Goal: Task Accomplishment & Management: Manage account settings

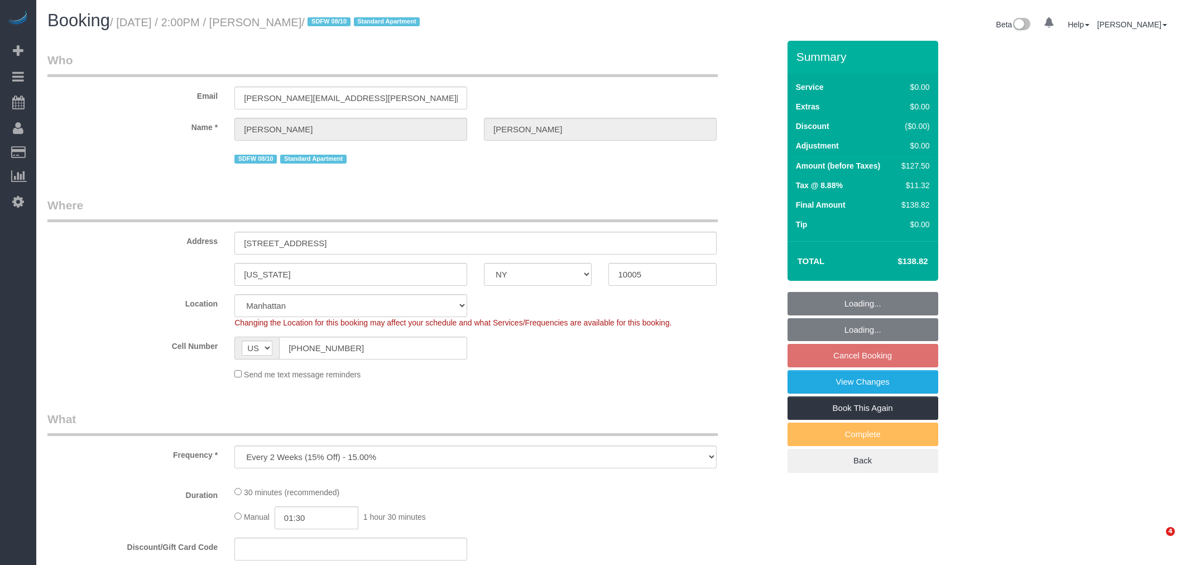
select select "NY"
select select "object:791"
select select "number:89"
select select "number:76"
select select "number:15"
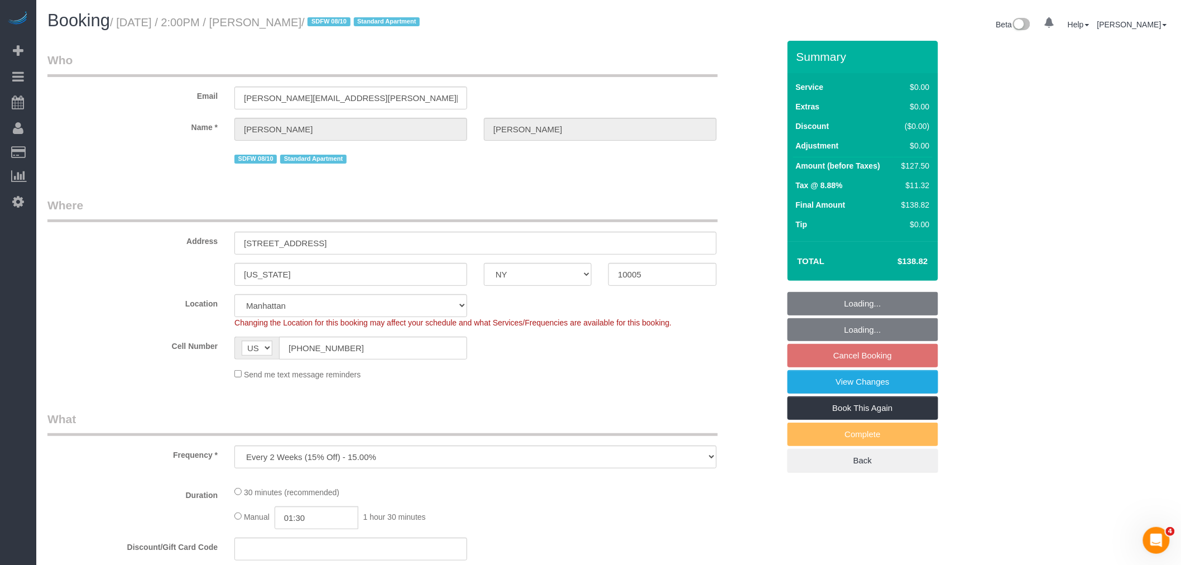
select select "number:5"
select select "spot1"
select select "string:stripe-pm_1RL4oE4VGloSiKo7gNGsc9Ch"
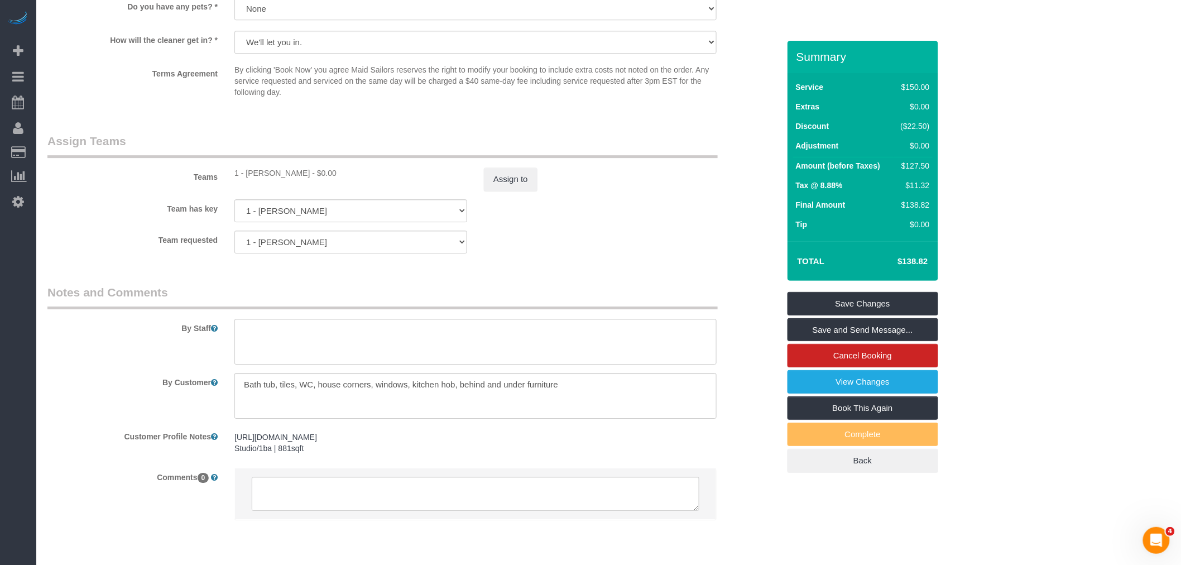
scroll to position [1364, 0]
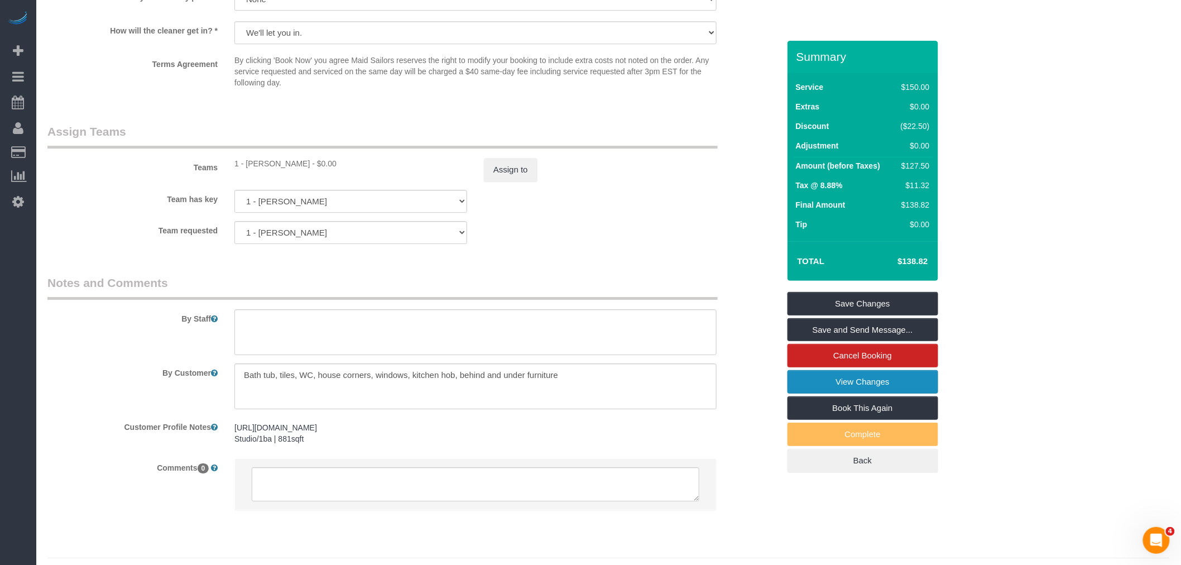
click at [914, 387] on link "View Changes" at bounding box center [862, 381] width 151 height 23
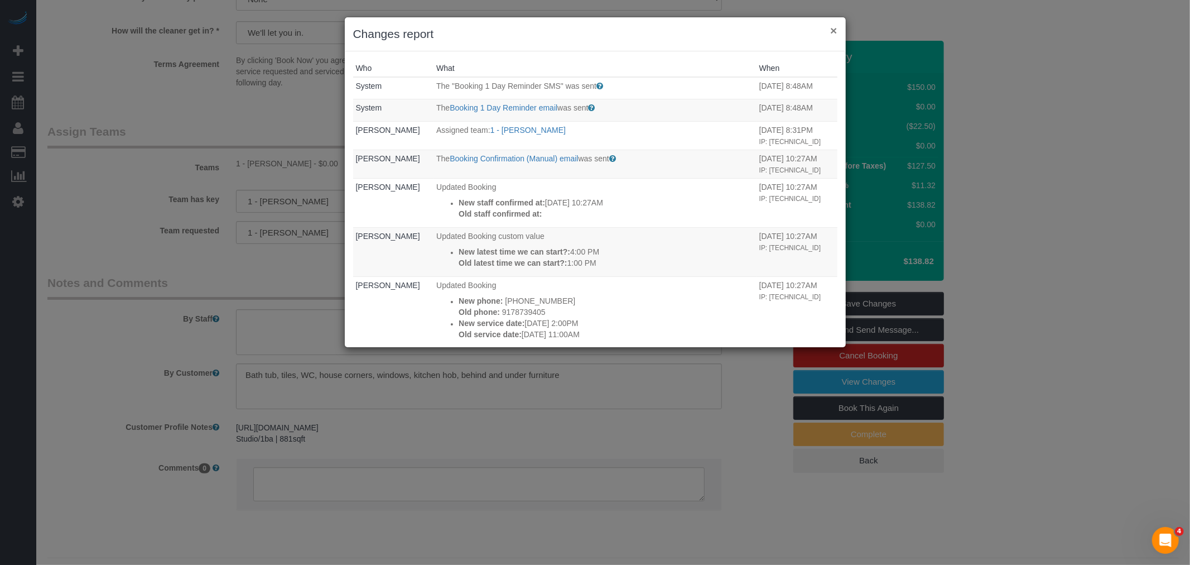
click at [834, 35] on button "×" at bounding box center [833, 31] width 7 height 12
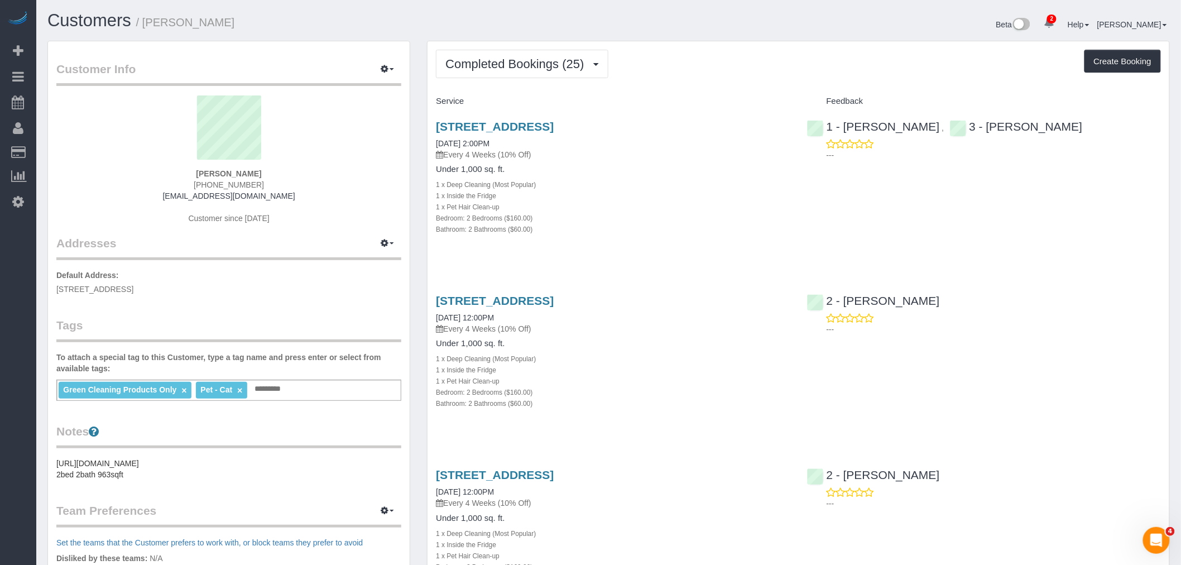
click at [747, 70] on div "Completed Bookings (25) Completed Bookings (25) Upcoming Bookings (0) Cancelled…" at bounding box center [798, 64] width 725 height 28
click at [773, 235] on div "60 Water Street, Apt. 301, Brooklyn, NY 11201 06/05/2025 2:00PM Every 4 Weeks (…" at bounding box center [612, 183] width 371 height 146
drag, startPoint x: 706, startPoint y: 124, endPoint x: 430, endPoint y: 121, distance: 276.3
click at [430, 121] on div "60 Water Street, Apt. 301, Brooklyn, NY 11201 06/05/2025 2:00PM Every 4 Weeks (…" at bounding box center [612, 183] width 371 height 146
click at [835, 213] on div "60 Water Street, Apt. 301, Brooklyn, NY 11201 06/05/2025 2:00PM Every 4 Weeks (…" at bounding box center [798, 183] width 742 height 146
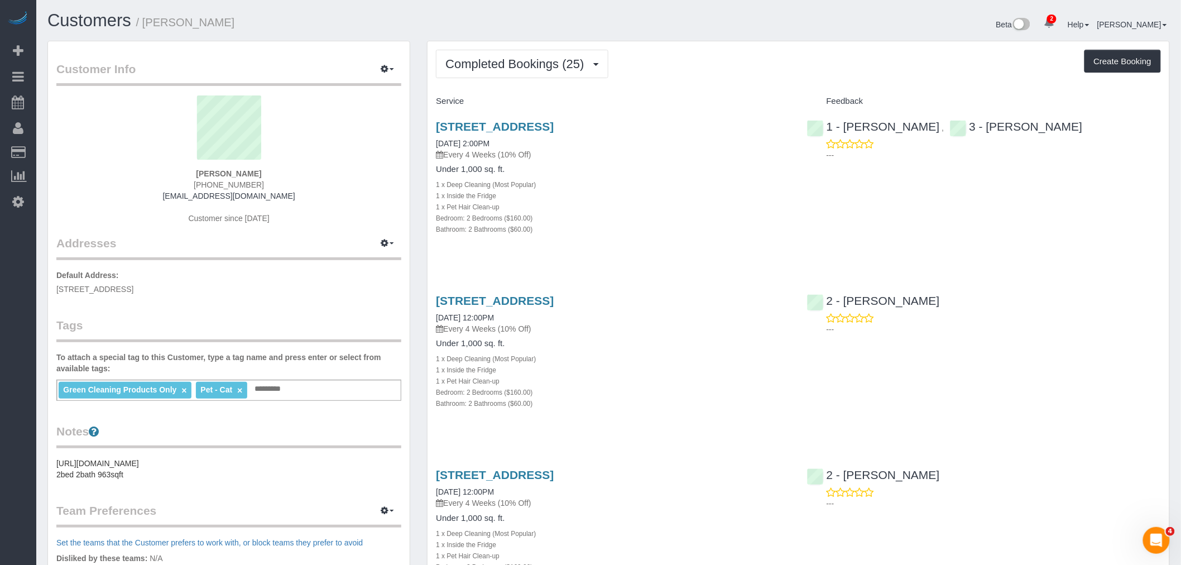
click at [700, 219] on div "Bedroom: 2 Bedrooms ($160.00)" at bounding box center [613, 217] width 354 height 11
click at [554, 302] on link "60 Water Street, Apt. 301, Brooklyn, NY 11201" at bounding box center [495, 300] width 118 height 13
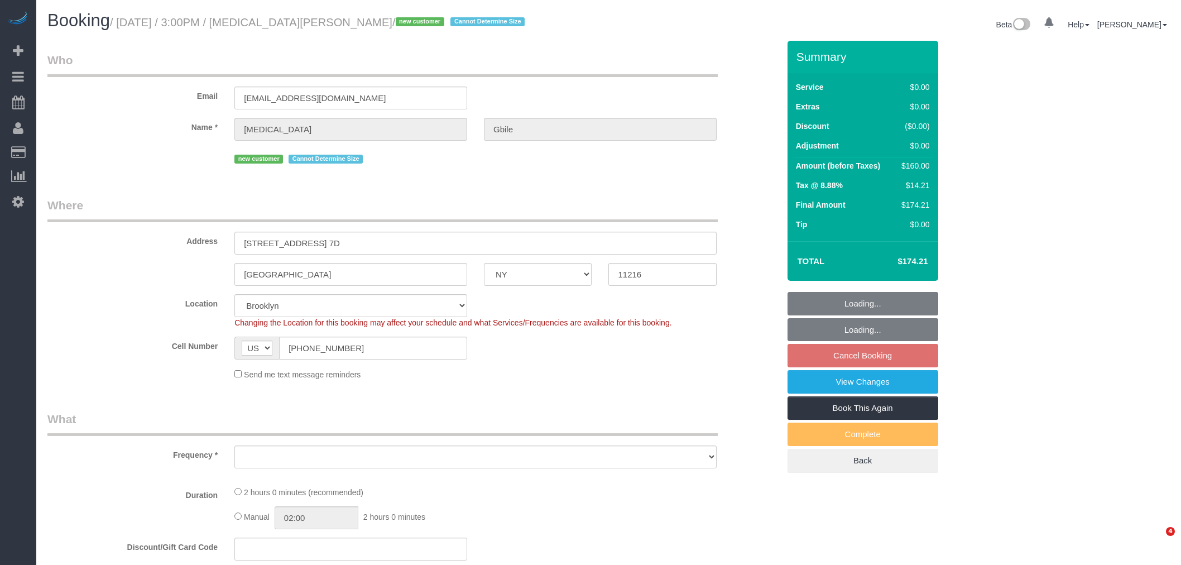
select select "NY"
select select "object:644"
select select "number:62"
select select "number:90"
select select "number:15"
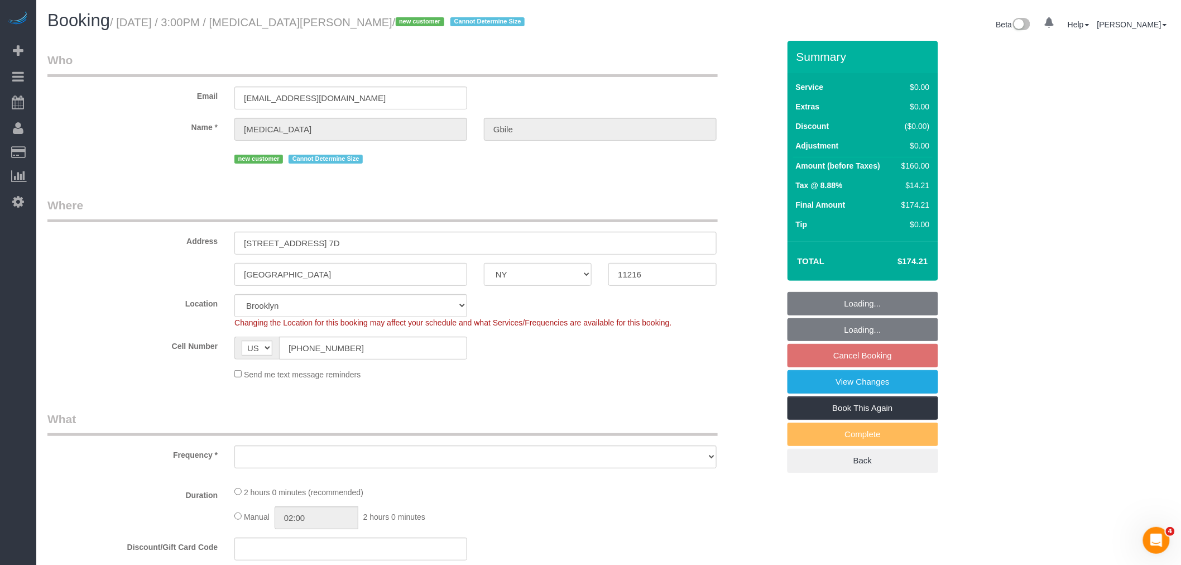
select select "number:5"
select select "object:793"
select select "spot2"
select select "string:stripe-pm_1Rywax4VGloSiKo72gsKFEpc"
select select "1"
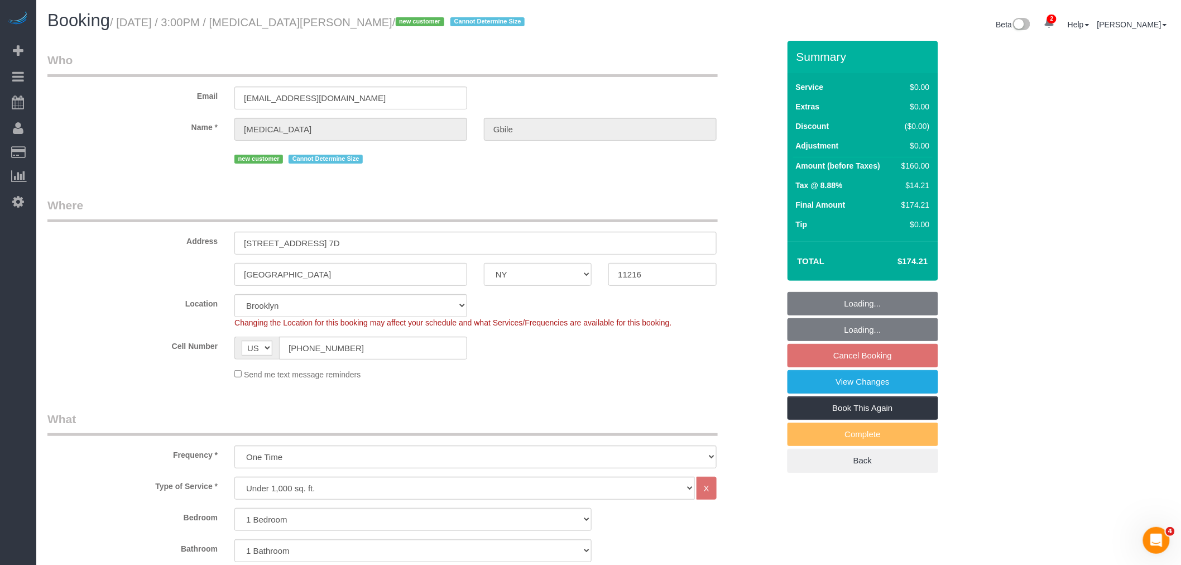
select select "1"
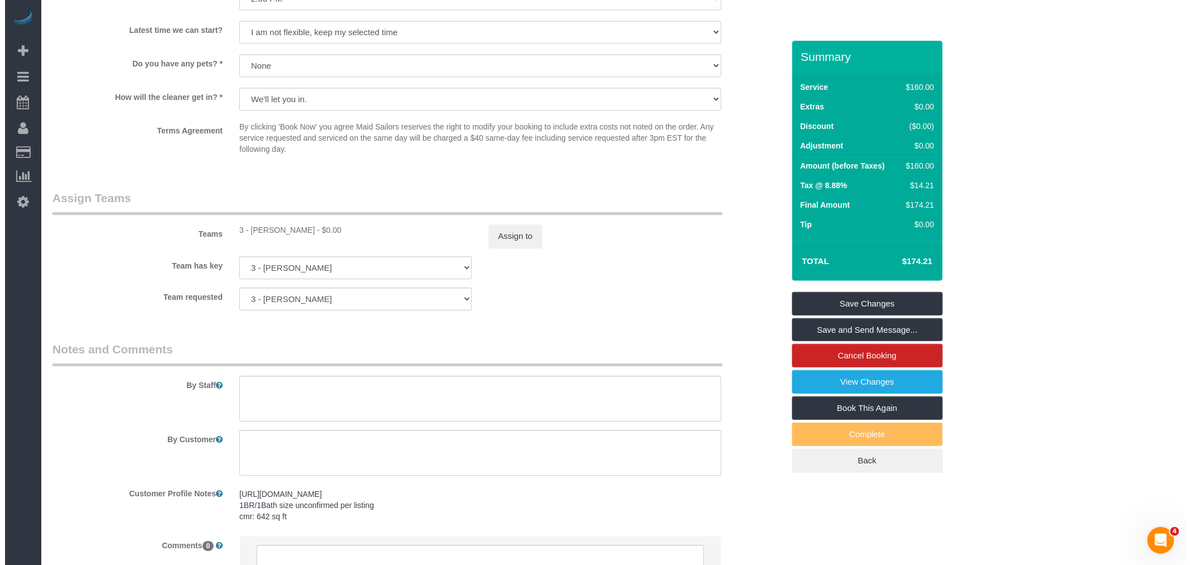
scroll to position [1148, 0]
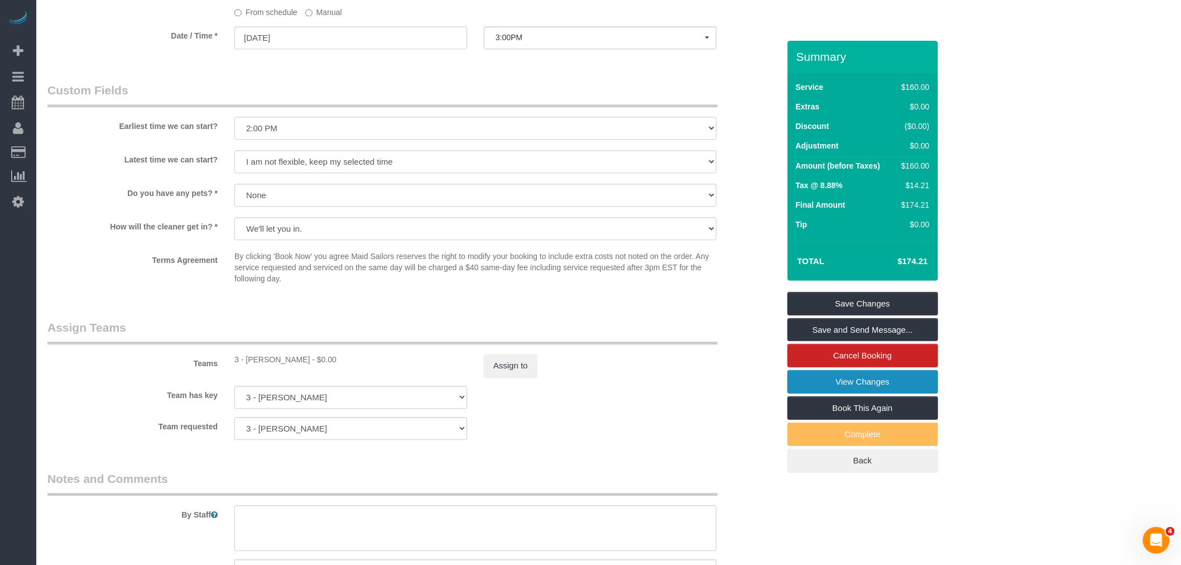
click at [906, 386] on link "View Changes" at bounding box center [862, 381] width 151 height 23
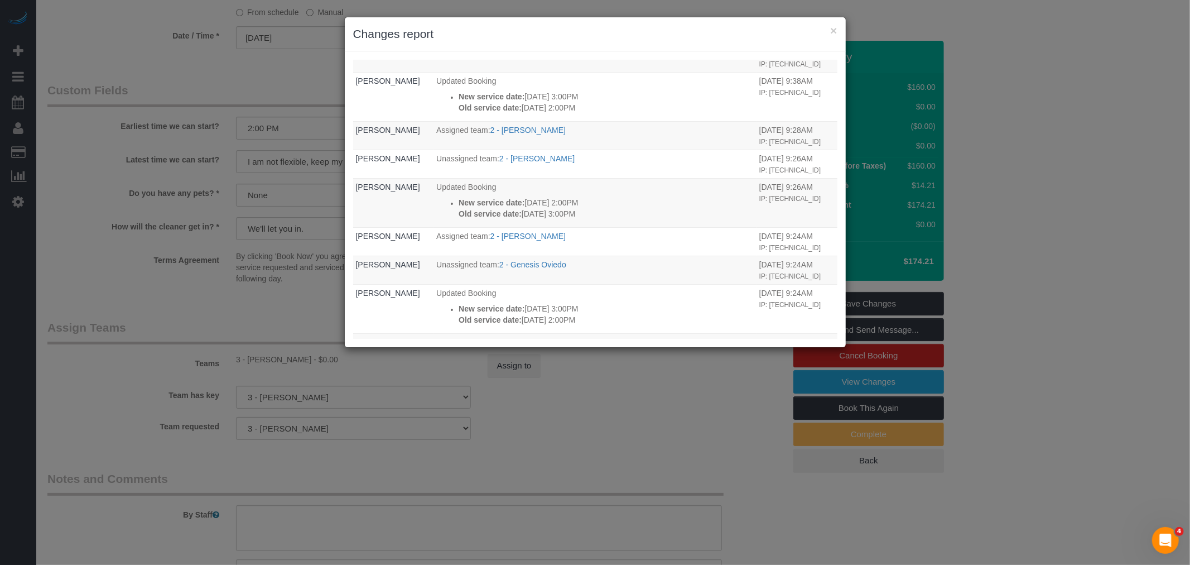
scroll to position [0, 0]
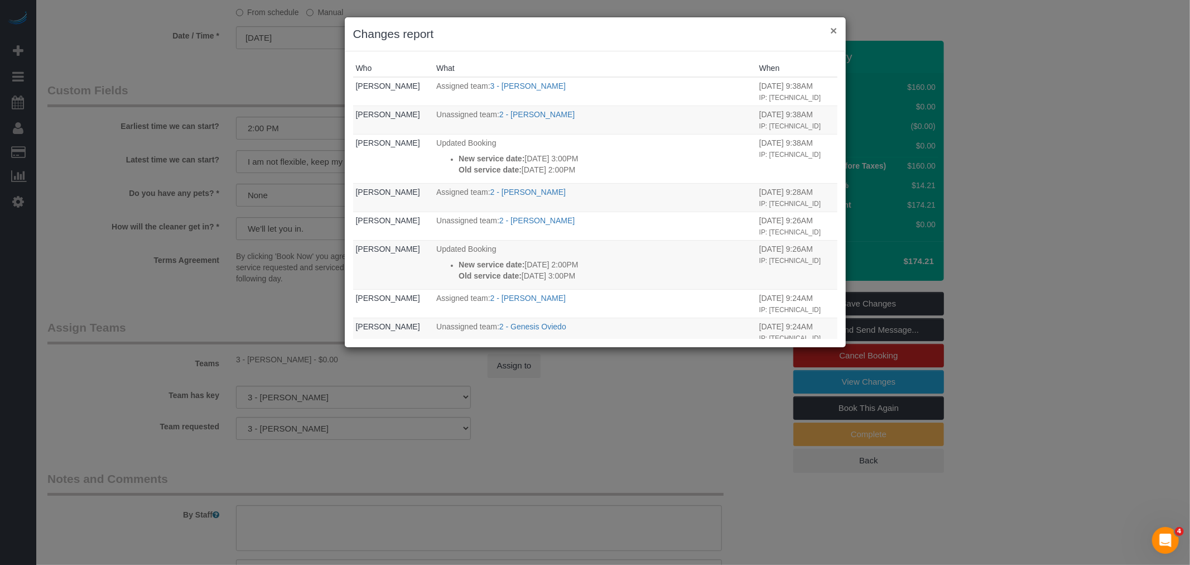
click at [830, 30] on button "×" at bounding box center [833, 31] width 7 height 12
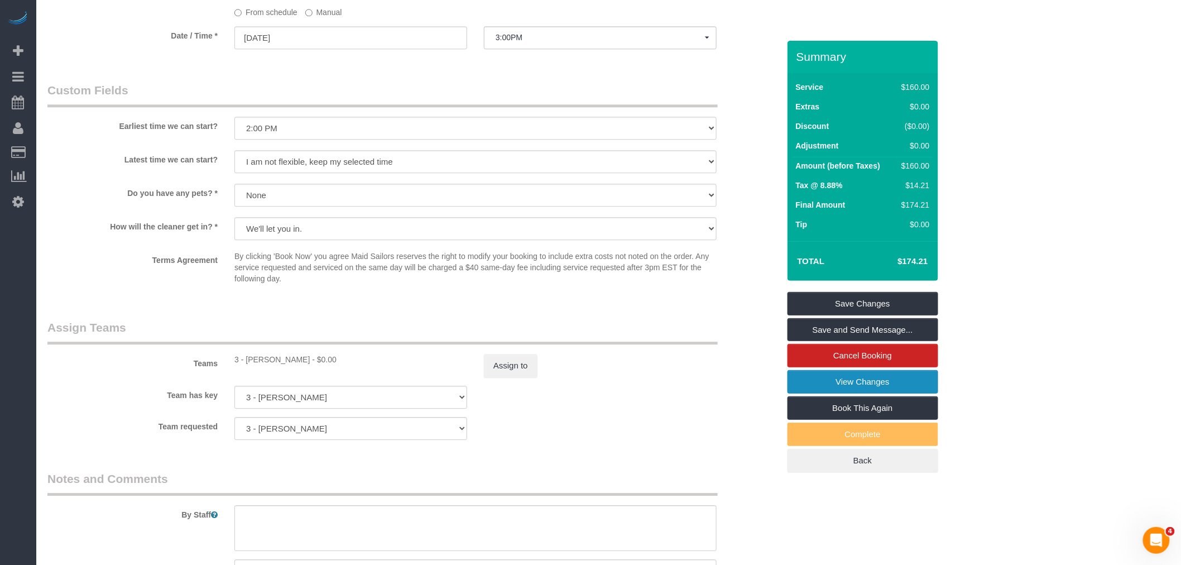
click at [828, 377] on link "View Changes" at bounding box center [862, 381] width 151 height 23
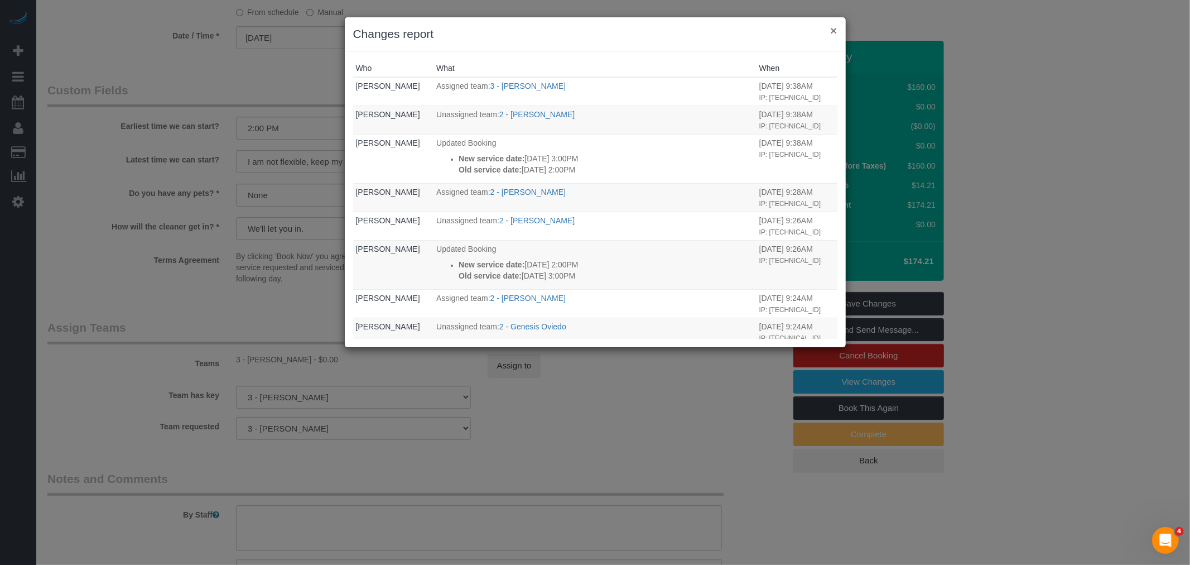
click at [833, 32] on button "×" at bounding box center [833, 31] width 7 height 12
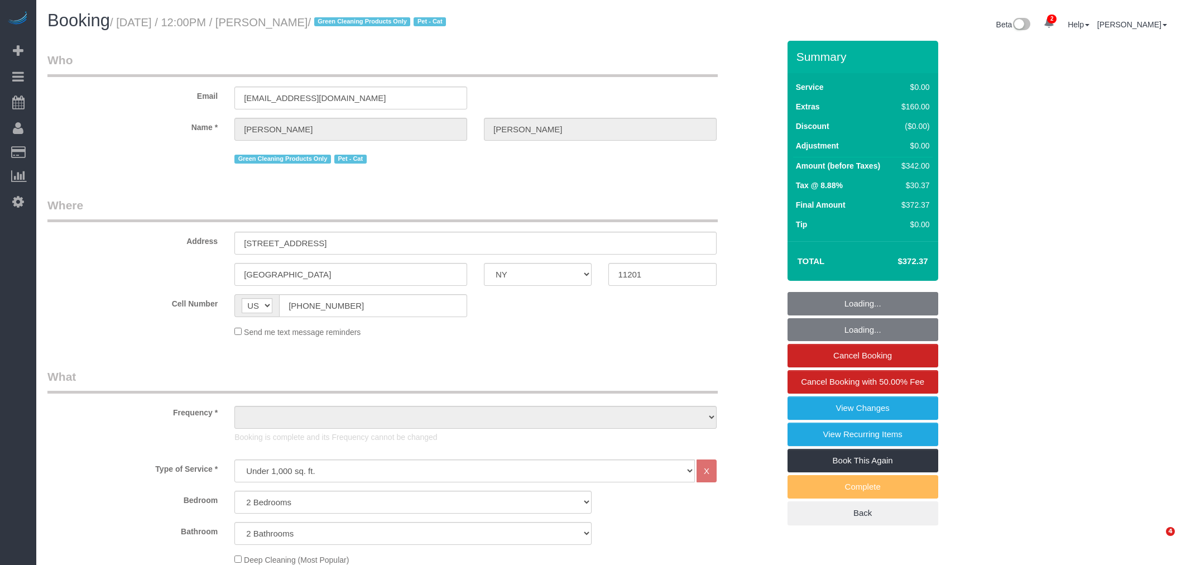
select select "NY"
select select "2"
select select "object:768"
select select "spot1"
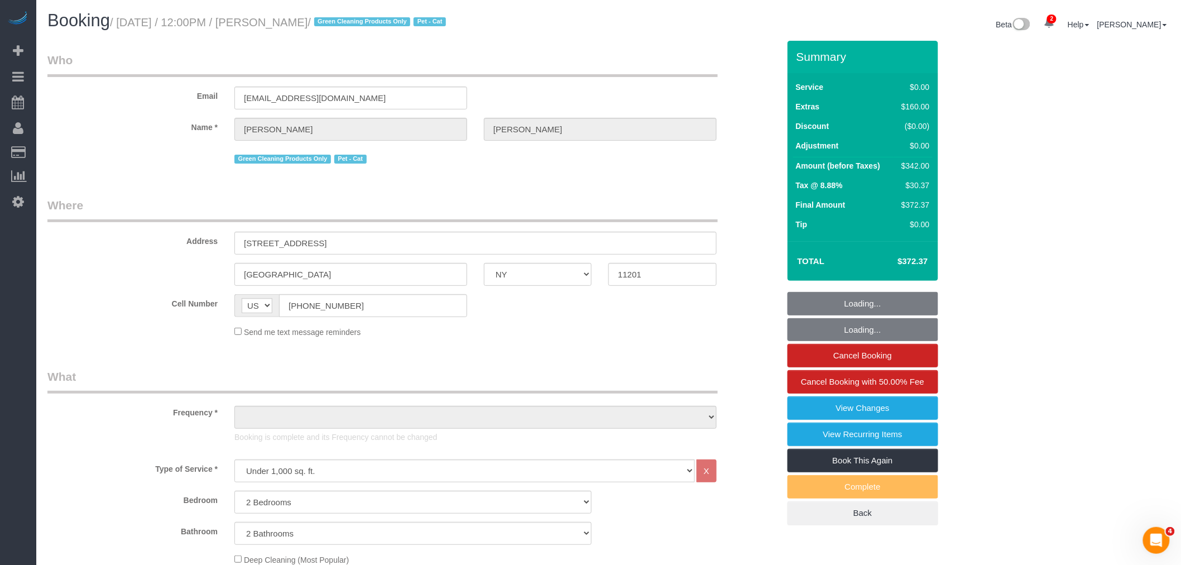
select select "number:60"
select select "number:90"
select select "number:14"
select select "number:5"
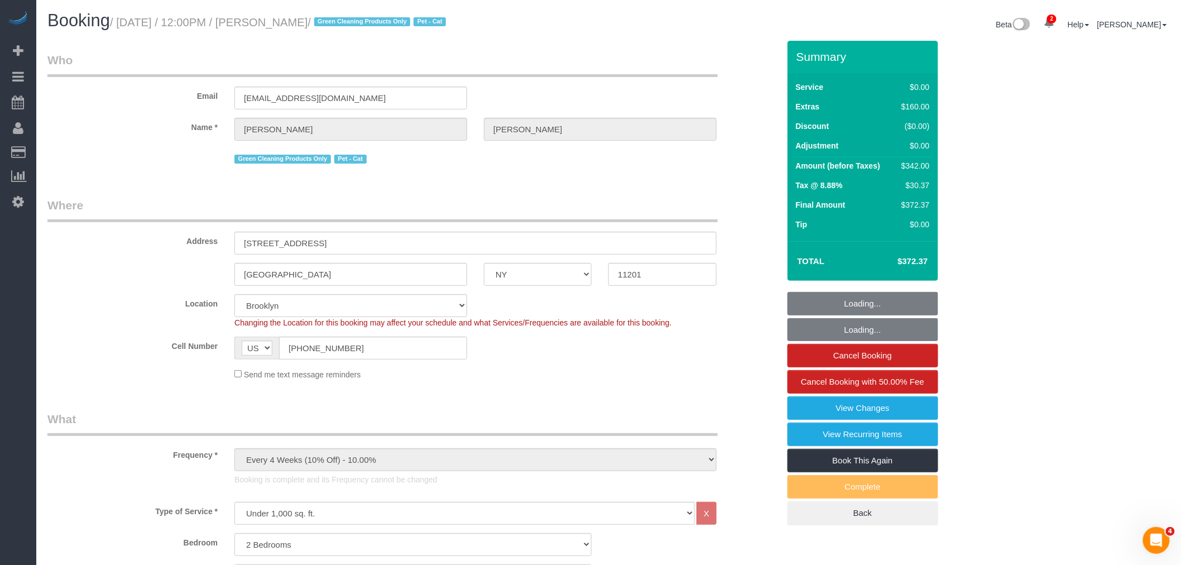
select select "object:1310"
select select "string:stripe-pm_1Qoy9n4VGloSiKo7IKoi7Czd"
select select "2"
